Goal: Obtain resource: Download file/media

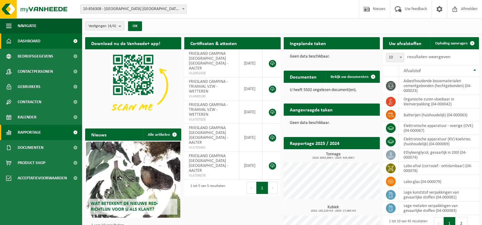
click at [37, 132] on span "Rapportage" at bounding box center [29, 132] width 23 height 15
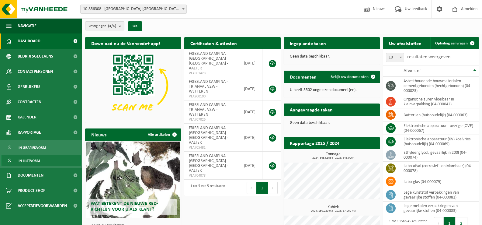
click at [35, 160] on span "In lijstvorm" at bounding box center [29, 161] width 21 height 12
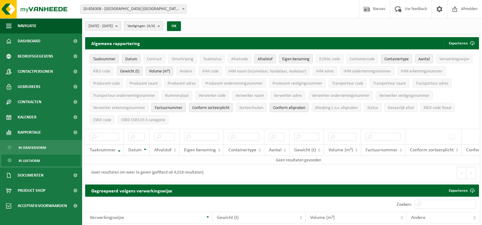
click at [121, 27] on b "submit" at bounding box center [117, 26] width 5 height 9
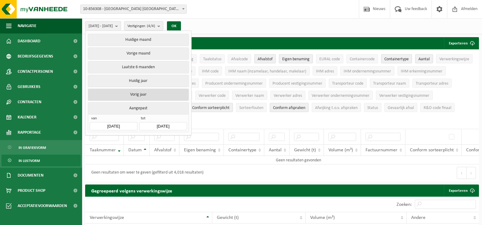
click at [142, 93] on button "Vorig jaar" at bounding box center [138, 94] width 101 height 12
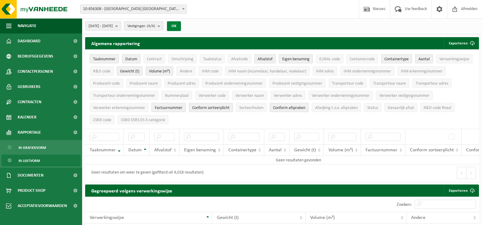
click at [181, 24] on button "OK" at bounding box center [174, 26] width 14 height 10
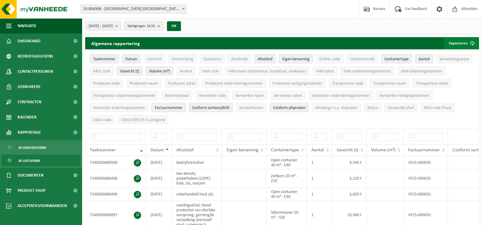
click at [459, 42] on button "Exporteren" at bounding box center [461, 43] width 34 height 12
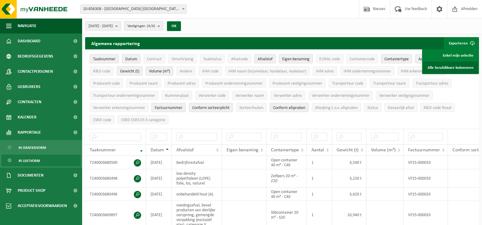
click at [461, 65] on link "Alle beschikbare kolommen" at bounding box center [450, 67] width 55 height 12
